Goal: Communication & Community: Answer question/provide support

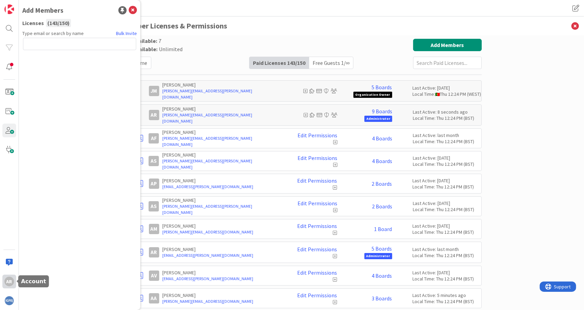
click at [10, 282] on div "AR" at bounding box center [9, 282] width 10 height 10
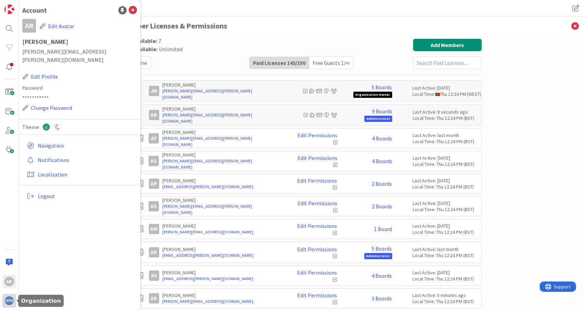
click at [6, 301] on img at bounding box center [9, 301] width 10 height 10
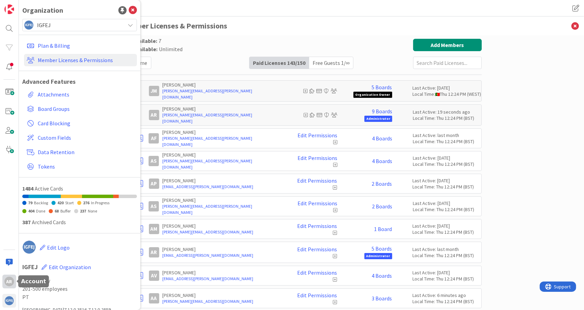
click at [9, 281] on div "AR" at bounding box center [9, 282] width 10 height 10
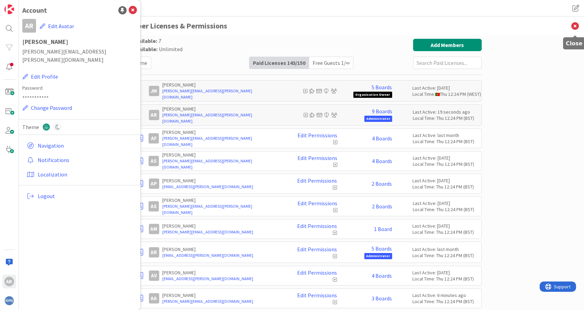
click at [573, 24] on icon at bounding box center [575, 25] width 18 height 19
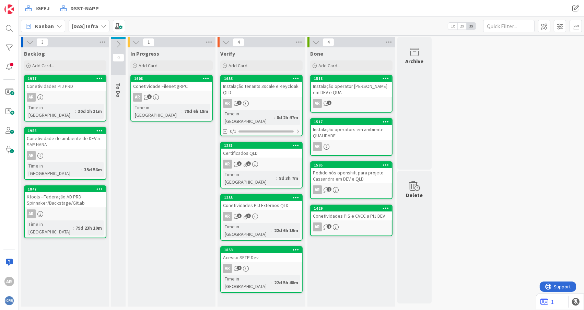
click at [105, 26] on icon at bounding box center [103, 25] width 5 height 5
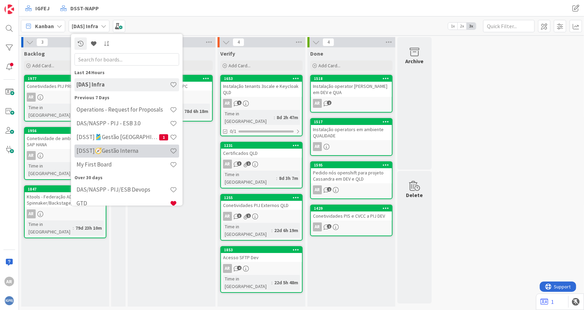
click at [131, 149] on h4 "[DSST]🧭Gestão Interna" at bounding box center [123, 150] width 93 height 7
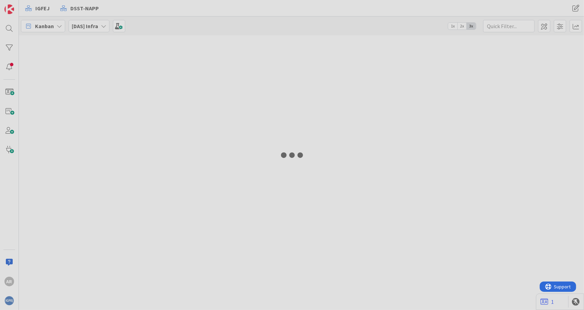
type input "conta"
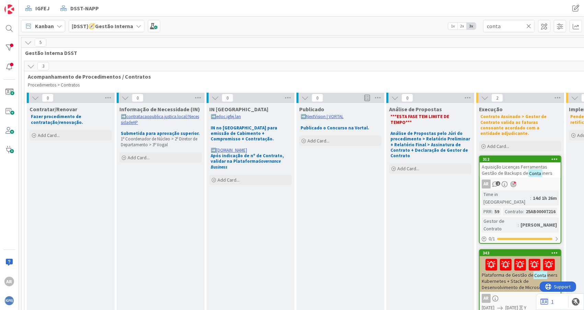
click at [136, 25] on icon at bounding box center [138, 25] width 5 height 5
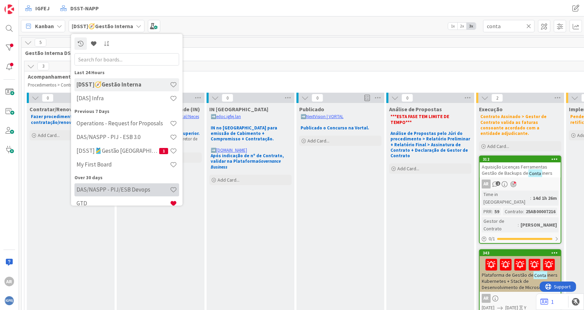
click at [116, 189] on h4 "DAS/NASPP - PIJ/ESB Devops" at bounding box center [123, 189] width 93 height 7
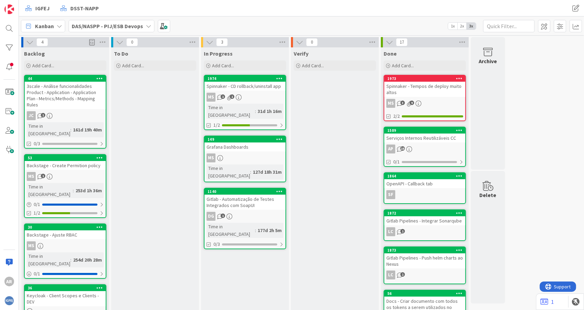
click at [146, 26] on icon at bounding box center [148, 25] width 5 height 5
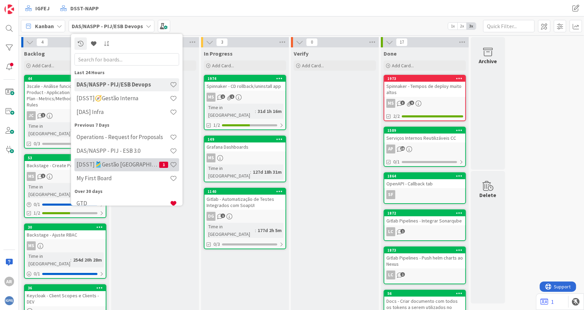
click at [116, 163] on h4 "[DSST]🎽Gestão [GEOGRAPHIC_DATA]" at bounding box center [118, 164] width 83 height 7
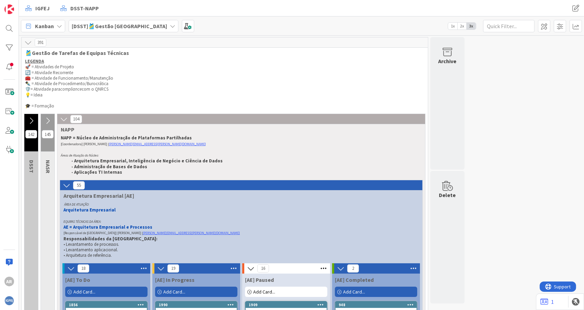
click at [32, 123] on icon at bounding box center [31, 121] width 8 height 8
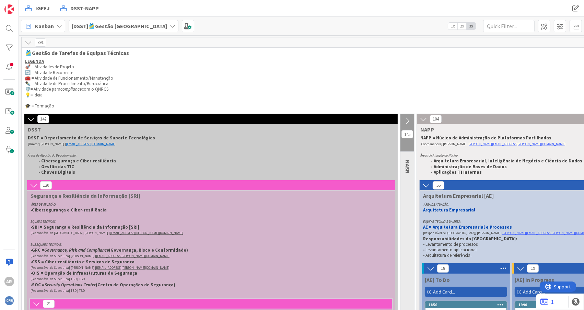
click at [32, 119] on icon at bounding box center [31, 119] width 8 height 8
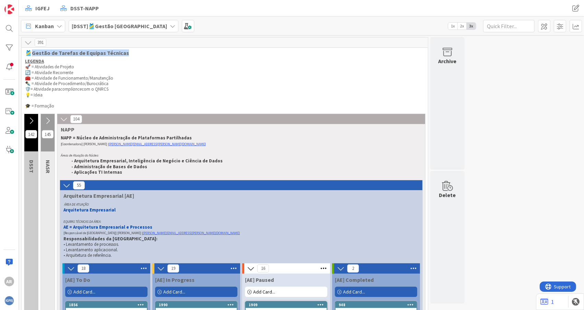
drag, startPoint x: 131, startPoint y: 53, endPoint x: 32, endPoint y: 55, distance: 98.9
click at [32, 55] on span "🎽Gestão de Tarefas de Equipas Técnicas" at bounding box center [222, 52] width 394 height 7
click at [576, 8] on span at bounding box center [576, 8] width 12 height 12
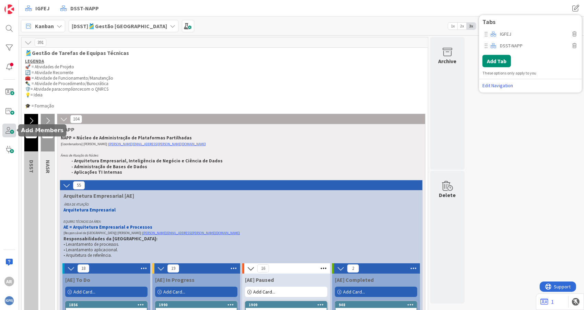
click at [11, 131] on span at bounding box center [9, 131] width 14 height 14
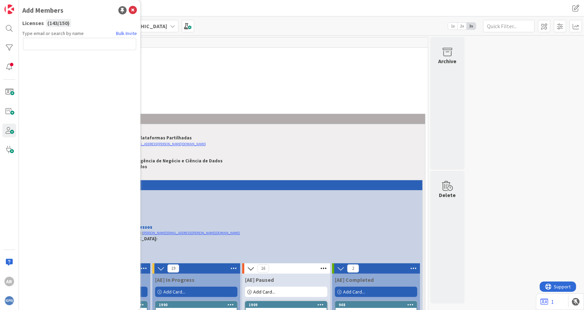
click at [71, 44] on input "text" at bounding box center [79, 44] width 113 height 12
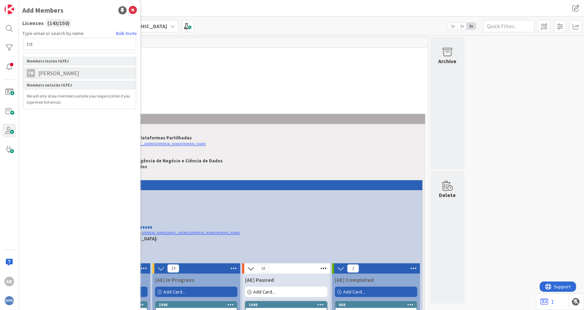
type input "tit"
click at [67, 74] on span "[PERSON_NAME]" at bounding box center [59, 73] width 48 height 8
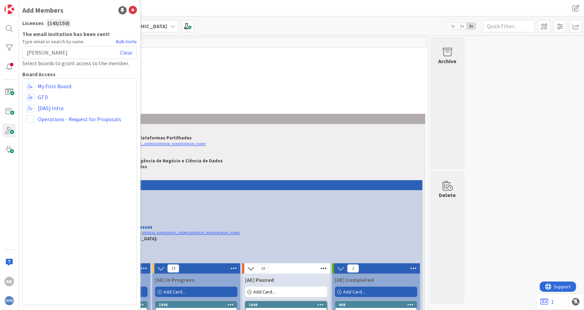
click at [78, 208] on div "My First Board GTD [DAS] Infra Operations - Request for Proposals" at bounding box center [79, 191] width 115 height 227
click at [7, 298] on img at bounding box center [9, 301] width 10 height 10
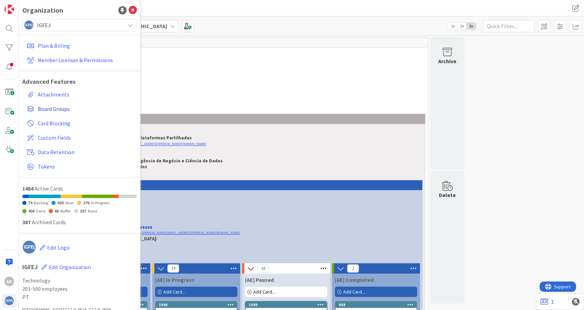
click at [57, 109] on span "Board Groups" at bounding box center [86, 109] width 96 height 8
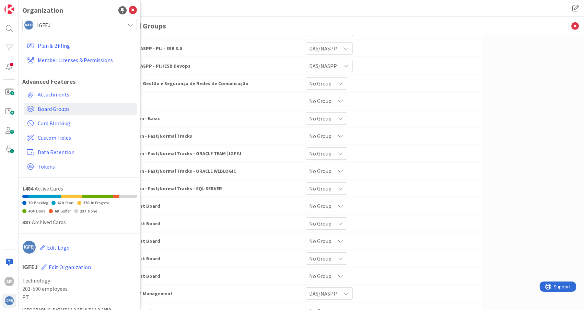
scroll to position [114, 0]
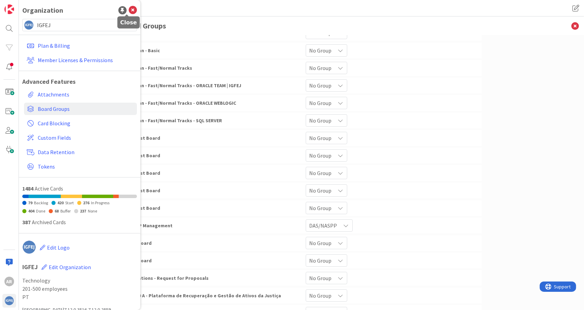
click at [129, 11] on icon at bounding box center [133, 10] width 8 height 8
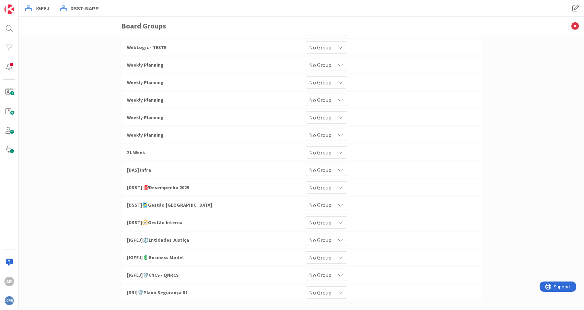
scroll to position [406, 0]
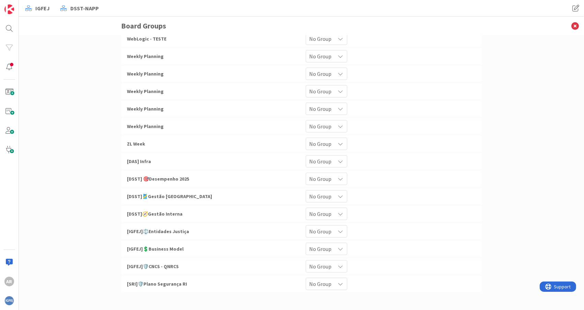
click at [338, 194] on icon at bounding box center [340, 196] width 5 height 5
click at [149, 196] on span "[DSST]🎽Gestão [GEOGRAPHIC_DATA]" at bounding box center [169, 196] width 85 height 6
click at [77, 9] on span "DSST-NAPP" at bounding box center [84, 8] width 28 height 8
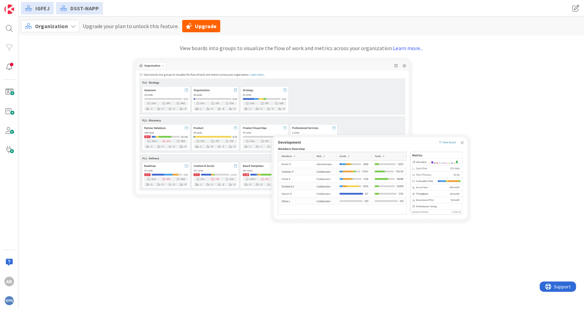
click at [71, 25] on icon at bounding box center [73, 25] width 5 height 5
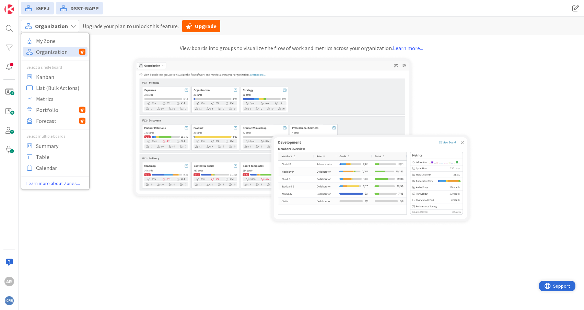
drag, startPoint x: 557, startPoint y: 287, endPoint x: 1094, endPoint y: 567, distance: 605.8
click at [558, 287] on span "Support" at bounding box center [561, 285] width 17 height 8
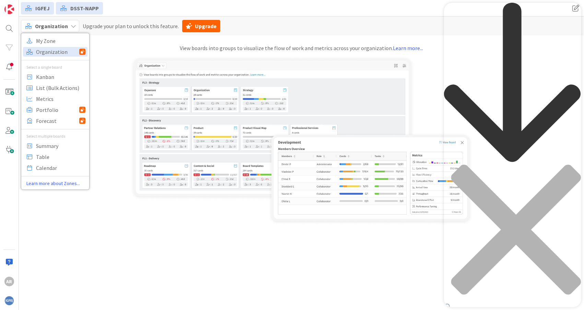
click at [483, 39] on div "Resource Center Header" at bounding box center [512, 161] width 137 height 316
type input "give permissions to board"
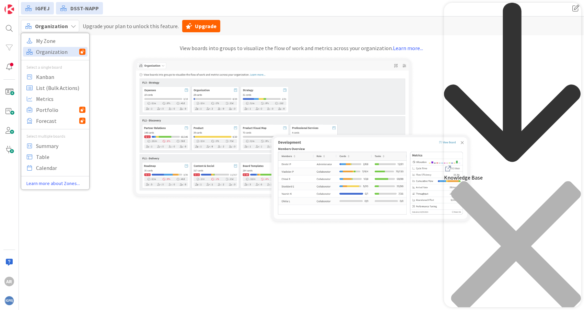
drag, startPoint x: 516, startPoint y: 274, endPoint x: 491, endPoint y: 274, distance: 25.7
click at [455, 16] on div "back to header" at bounding box center [512, 84] width 137 height 162
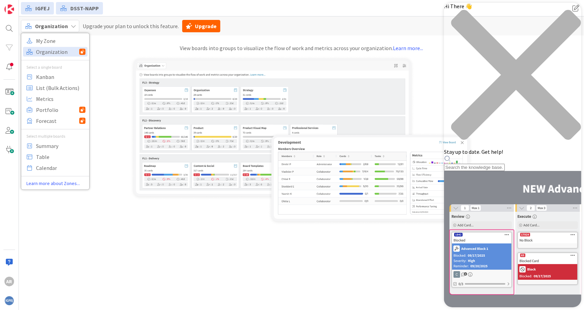
click at [125, 258] on div "Organization My Zone Organization Select a single board Kanban List (Bulk Actio…" at bounding box center [301, 162] width 565 height 293
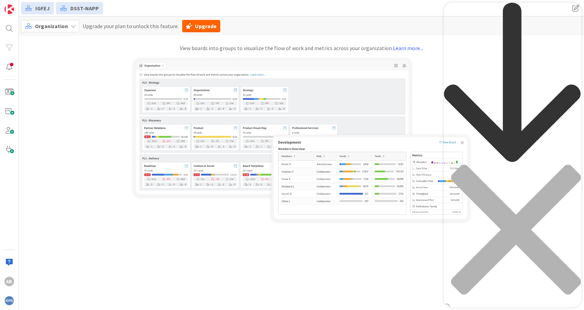
click at [481, 40] on div "Resource Center Header" at bounding box center [512, 161] width 137 height 316
type input "manage boards"
click at [505, 310] on input "manage boards" at bounding box center [474, 315] width 61 height 7
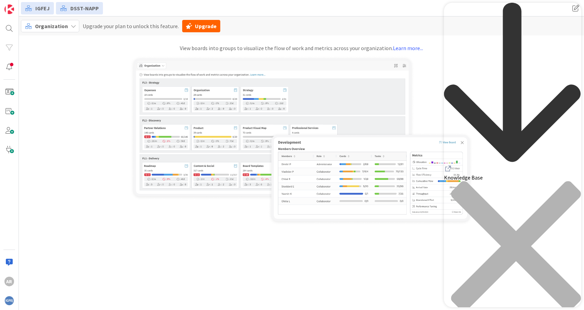
click at [86, 90] on div "Organization My Zone Organization Select a single board Kanban List (Bulk Actio…" at bounding box center [301, 120] width 565 height 209
click at [452, 164] on icon "Resource Center Header" at bounding box center [448, 168] width 8 height 8
click at [11, 8] on img at bounding box center [9, 9] width 10 height 10
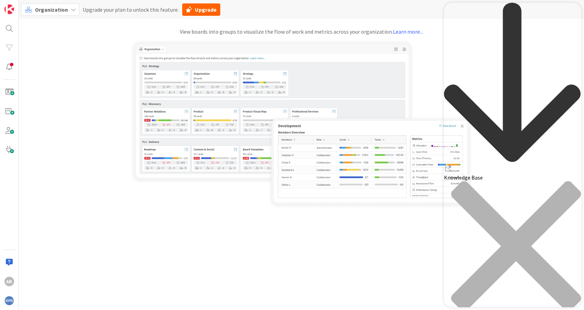
click at [569, 181] on div "close resource center" at bounding box center [512, 250] width 137 height 139
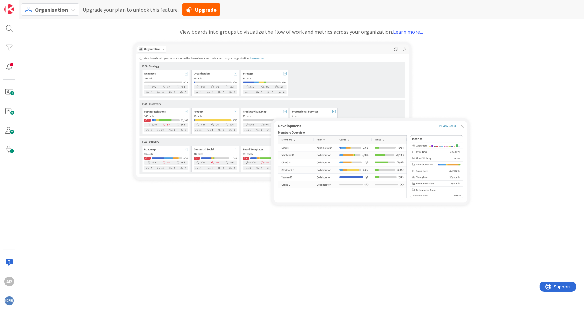
scroll to position [0, 0]
click at [6, 8] on img at bounding box center [9, 9] width 10 height 10
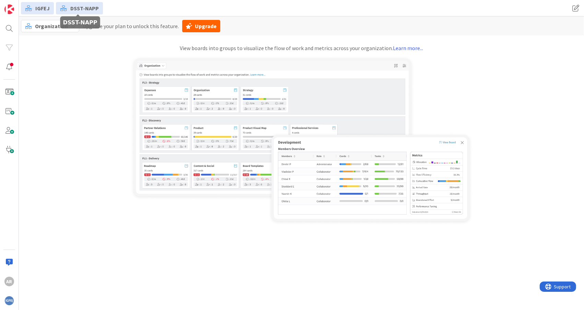
click at [84, 8] on span "DSST-NAPP" at bounding box center [84, 8] width 28 height 8
click at [66, 10] on icon at bounding box center [63, 8] width 7 height 9
click at [45, 28] on span "Organization" at bounding box center [51, 26] width 33 height 7
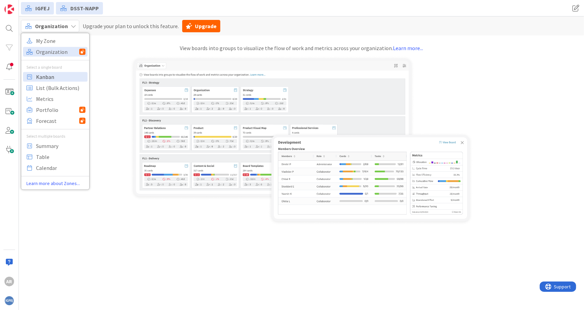
click at [50, 79] on span "Kanban" at bounding box center [60, 76] width 49 height 10
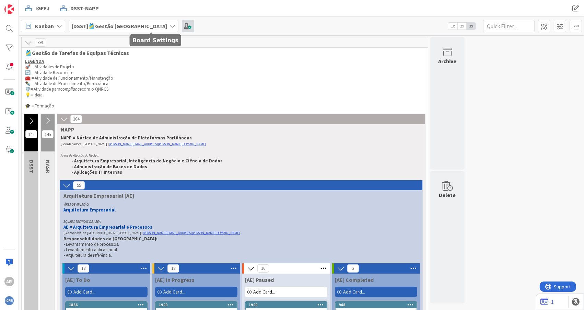
click at [182, 24] on span at bounding box center [188, 26] width 12 height 12
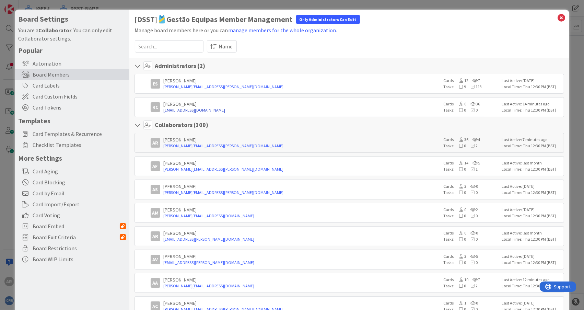
click at [277, 111] on link "[EMAIL_ADDRESS][DOMAIN_NAME]" at bounding box center [302, 110] width 277 height 6
click at [186, 46] on input at bounding box center [169, 46] width 69 height 12
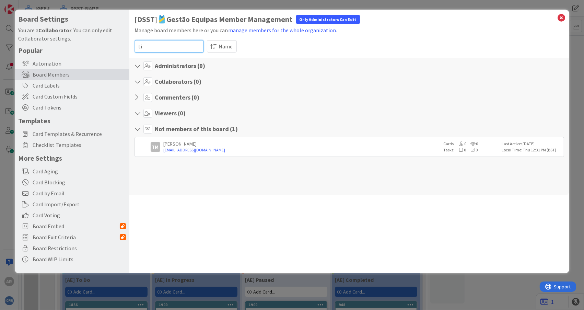
type input "t"
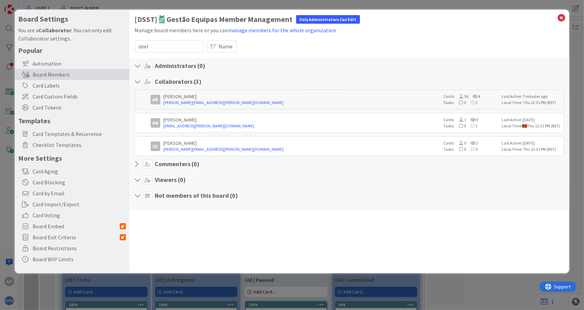
click at [139, 67] on icon at bounding box center [139, 65] width 9 height 7
click at [139, 68] on icon at bounding box center [139, 65] width 9 height 7
drag, startPoint x: 163, startPoint y: 46, endPoint x: 135, endPoint y: 47, distance: 28.5
click at [135, 47] on input "abel" at bounding box center [169, 46] width 69 height 12
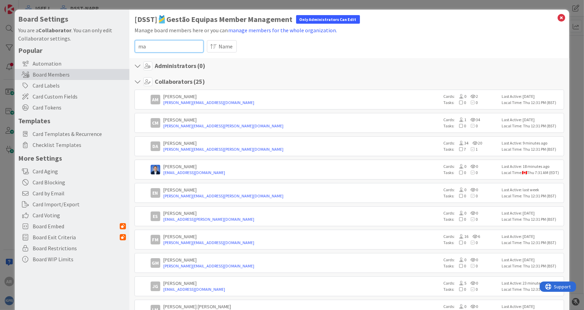
type input "m"
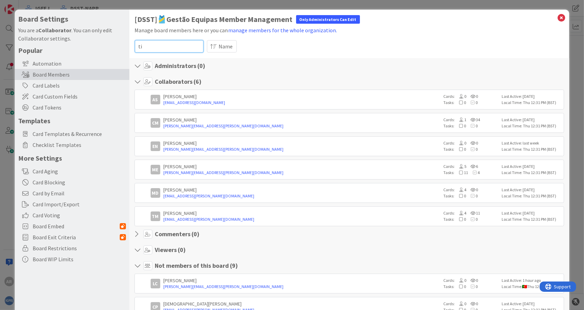
type input "t"
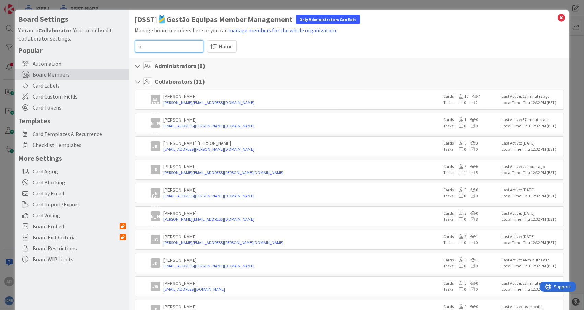
type input "j"
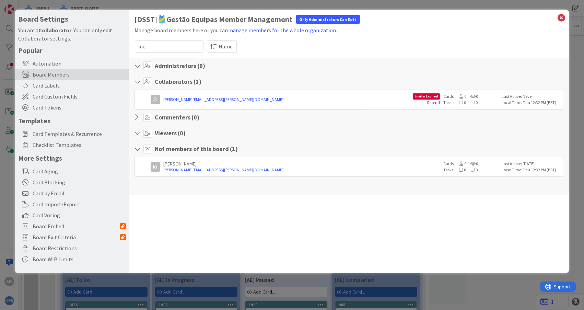
click at [435, 104] on link "Resend" at bounding box center [433, 102] width 13 height 5
click at [408, 95] on span "Invite Sent" at bounding box center [410, 96] width 22 height 6
click at [179, 47] on input "ine" at bounding box center [169, 46] width 69 height 12
type input "i"
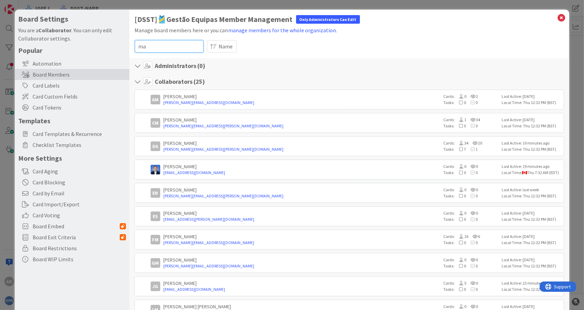
type input "m"
